Goal: Check status

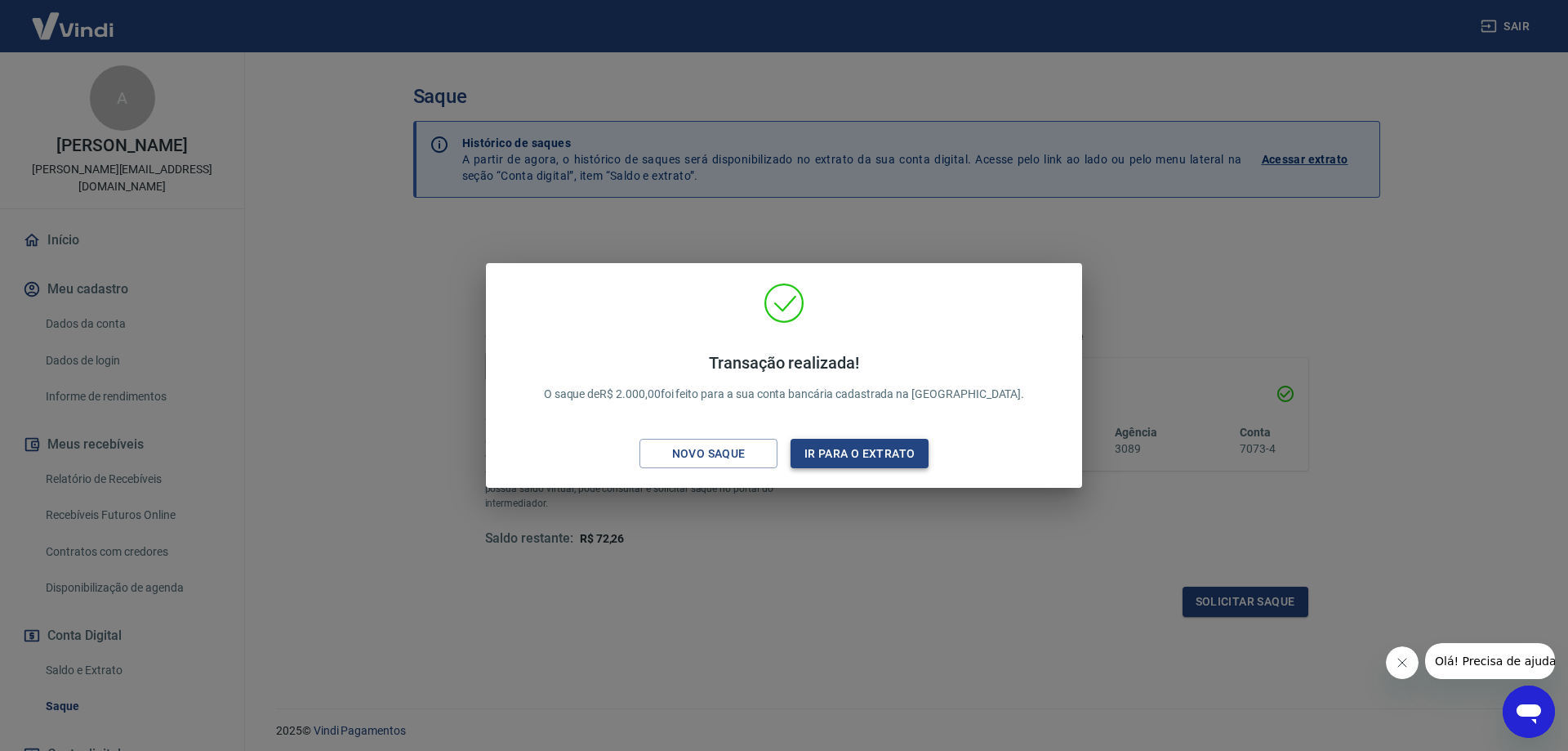
click at [835, 458] on button "Ir para o extrato" at bounding box center [860, 453] width 138 height 30
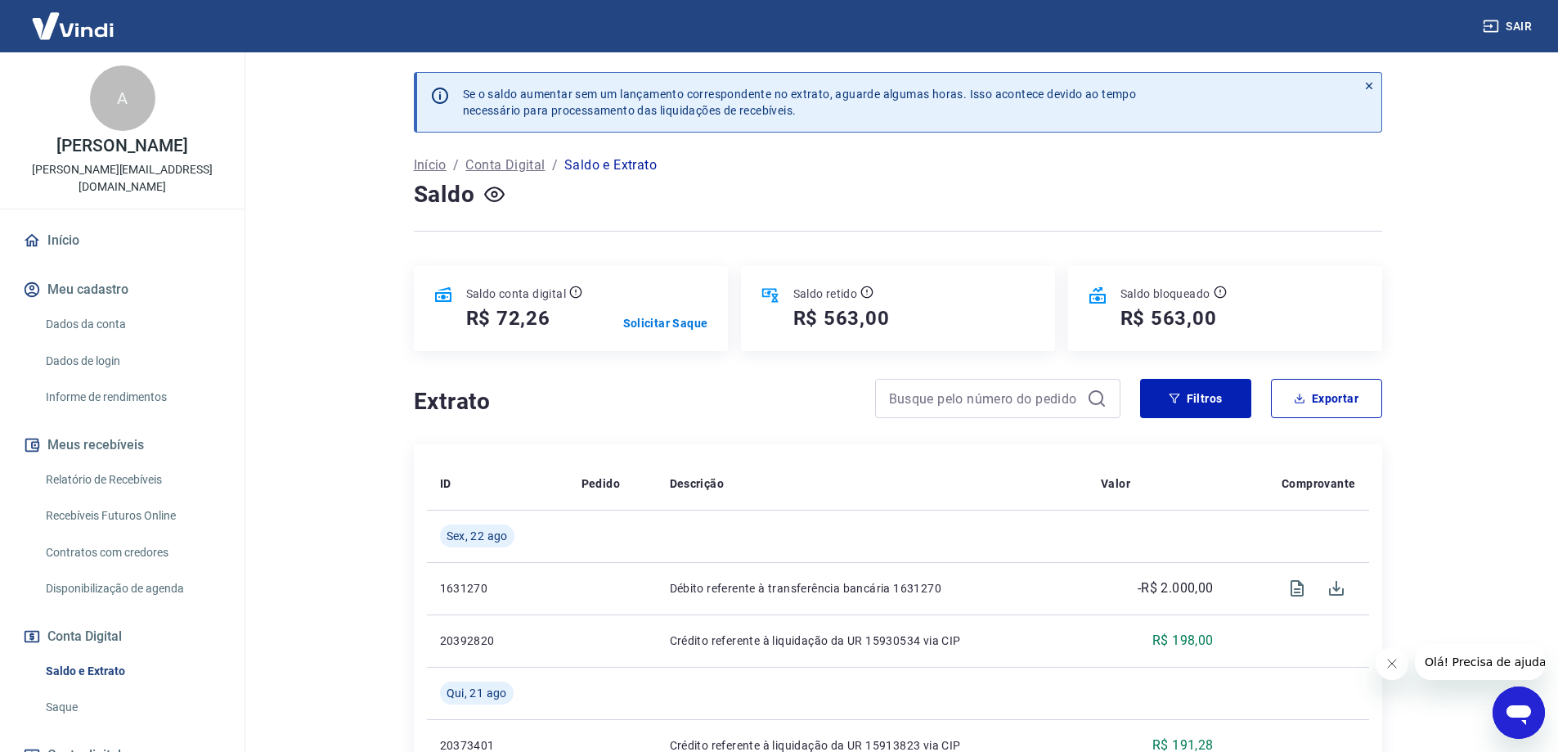
click at [1482, 284] on main "Se o saldo aumentar sem um lançamento correspondente no extrato, aguarde alguma…" at bounding box center [897, 401] width 1321 height 699
